Goal: Task Accomplishment & Management: Manage account settings

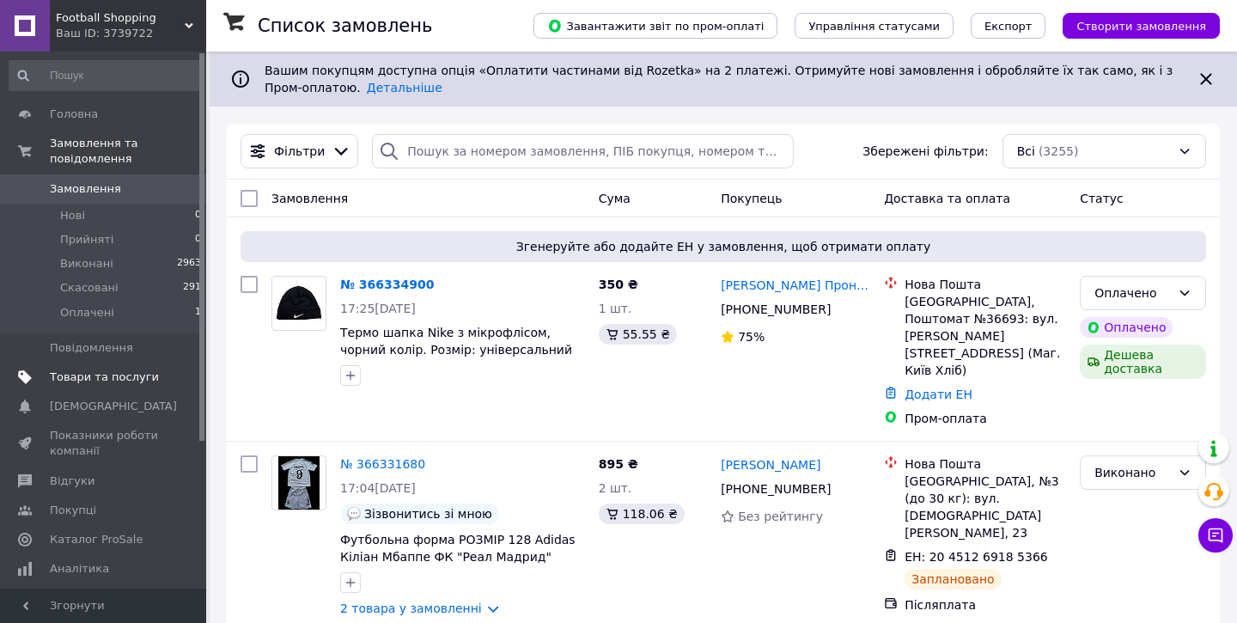
click at [109, 375] on span "Товари та послуги" at bounding box center [104, 376] width 109 height 15
